Goal: Transaction & Acquisition: Download file/media

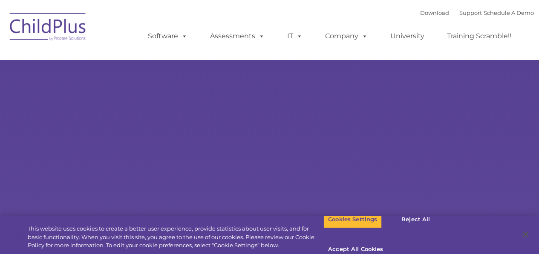
select select "MEDIUM"
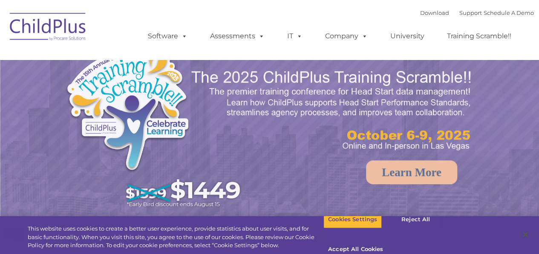
select select "MEDIUM"
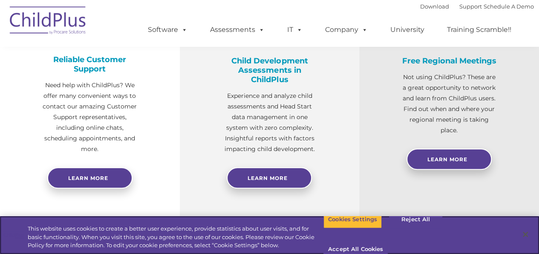
scroll to position [129, 0]
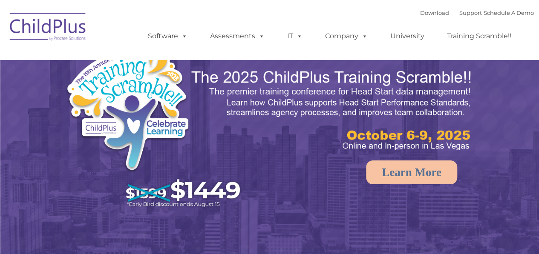
select select "MEDIUM"
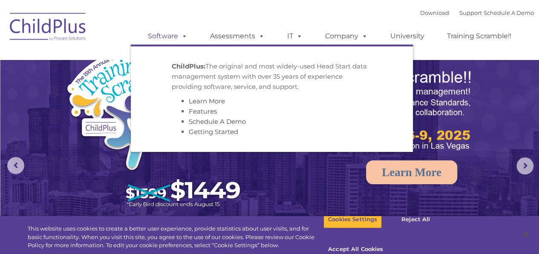
click at [163, 34] on link "Software" at bounding box center [167, 36] width 57 height 17
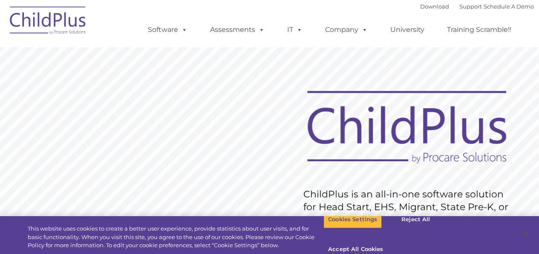
click at [75, 13] on img at bounding box center [48, 21] width 85 height 43
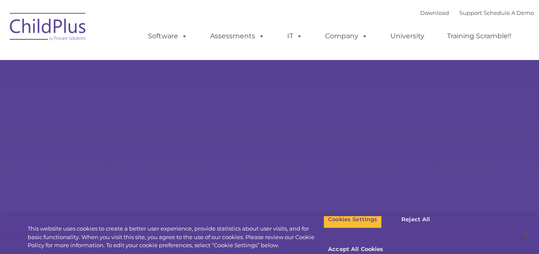
type input ""
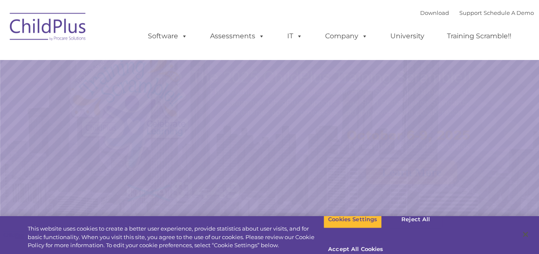
select select "MEDIUM"
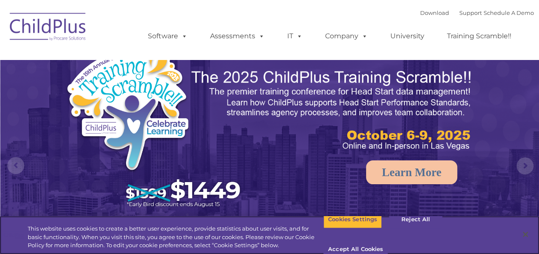
scroll to position [222, 0]
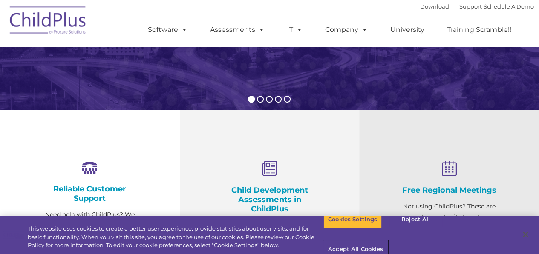
click at [387, 241] on button "Accept All Cookies" at bounding box center [355, 250] width 64 height 18
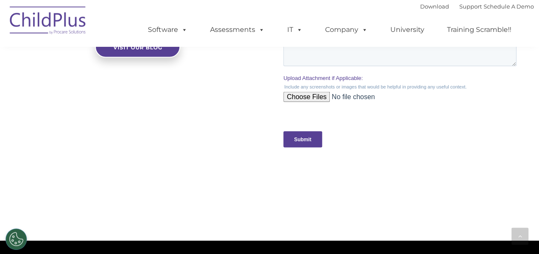
scroll to position [1019, 0]
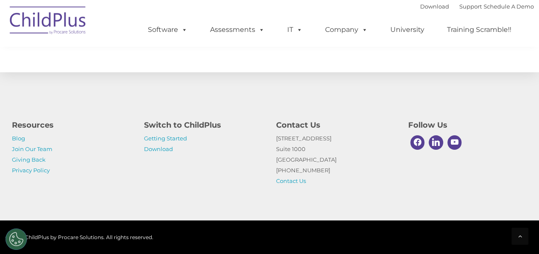
click at [162, 153] on p "Getting Started Download" at bounding box center [203, 143] width 119 height 21
click at [159, 148] on link "Download" at bounding box center [158, 149] width 29 height 7
